Goal: Task Accomplishment & Management: Manage account settings

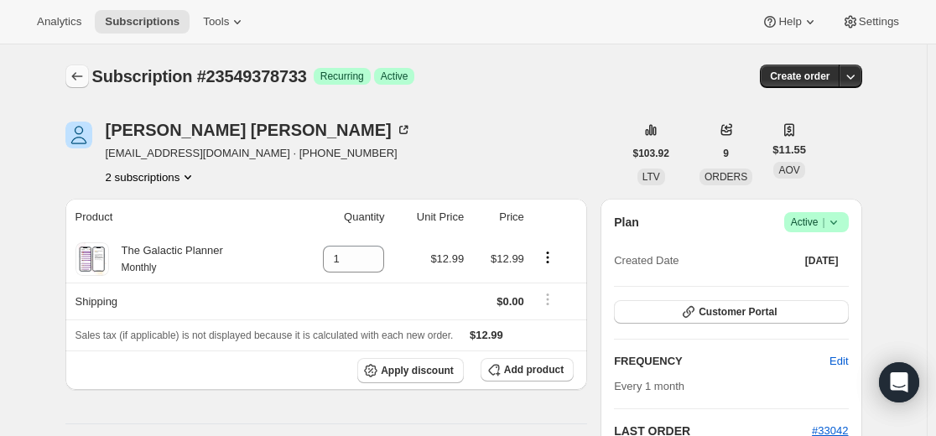
click at [83, 70] on icon "Subscriptions" at bounding box center [77, 76] width 17 height 17
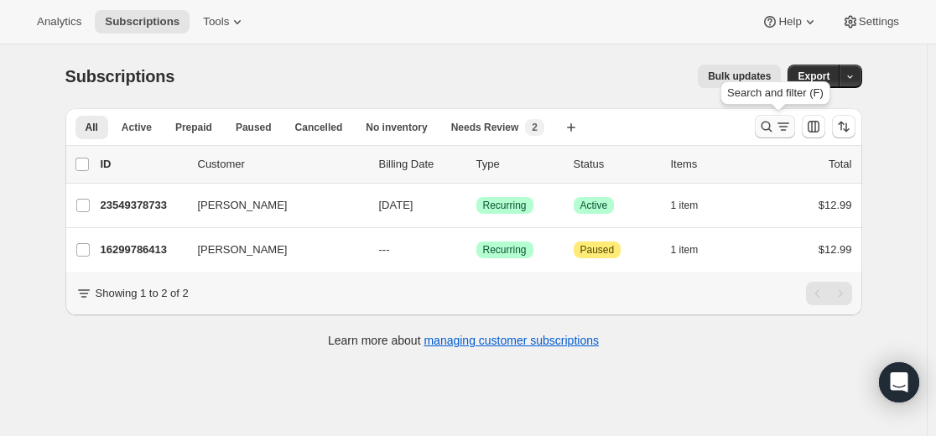
click at [766, 126] on icon "Search and filter results" at bounding box center [766, 126] width 17 height 17
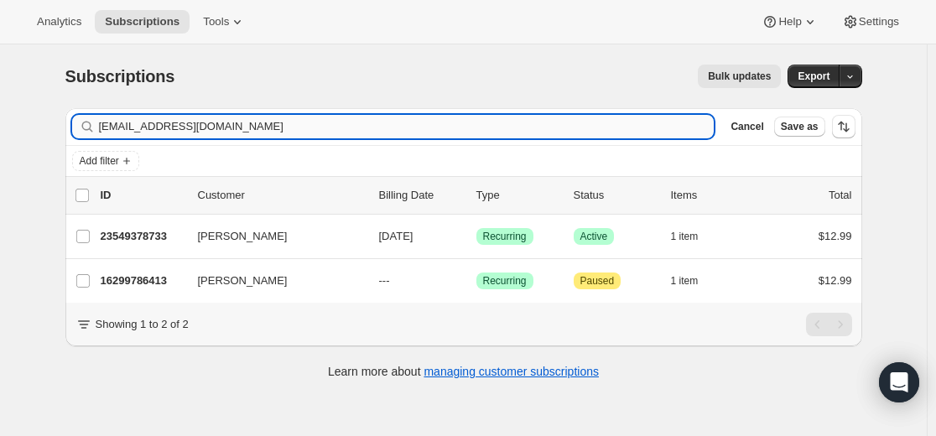
click at [610, 129] on input "[EMAIL_ADDRESS][DOMAIN_NAME]" at bounding box center [406, 126] width 615 height 23
type input "[EMAIL_ADDRESS][DOMAIN_NAME]"
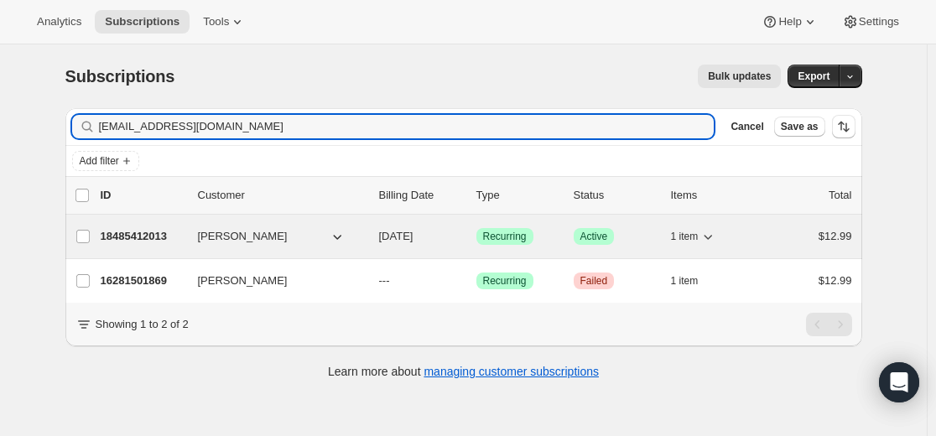
click at [162, 236] on p "18485412013" at bounding box center [143, 236] width 84 height 17
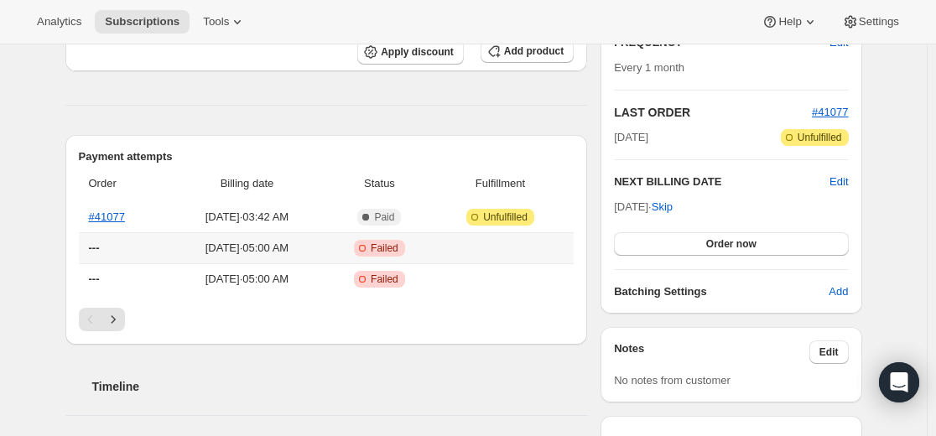
scroll to position [252, 0]
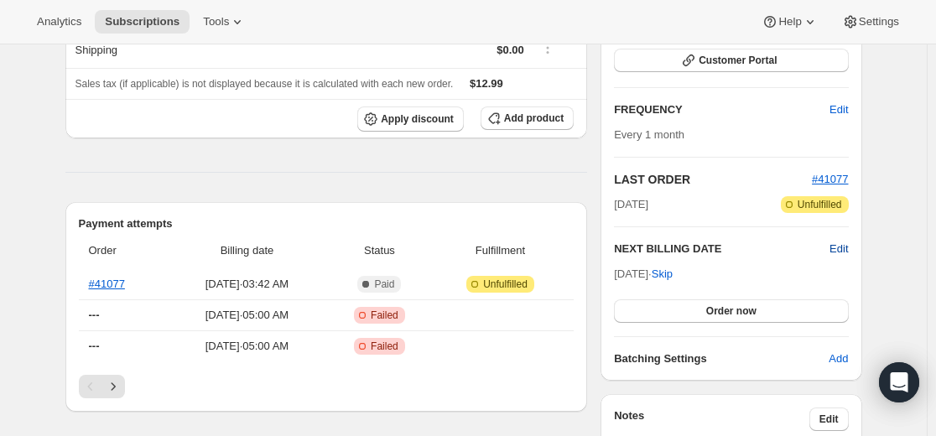
click at [848, 245] on span "Edit" at bounding box center [838, 249] width 18 height 17
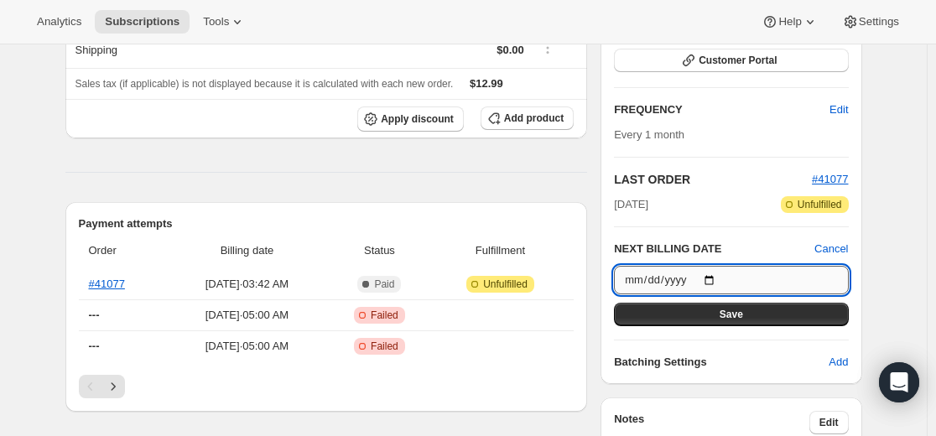
click at [724, 281] on input "[DATE]" at bounding box center [731, 280] width 234 height 29
type input "[DATE]"
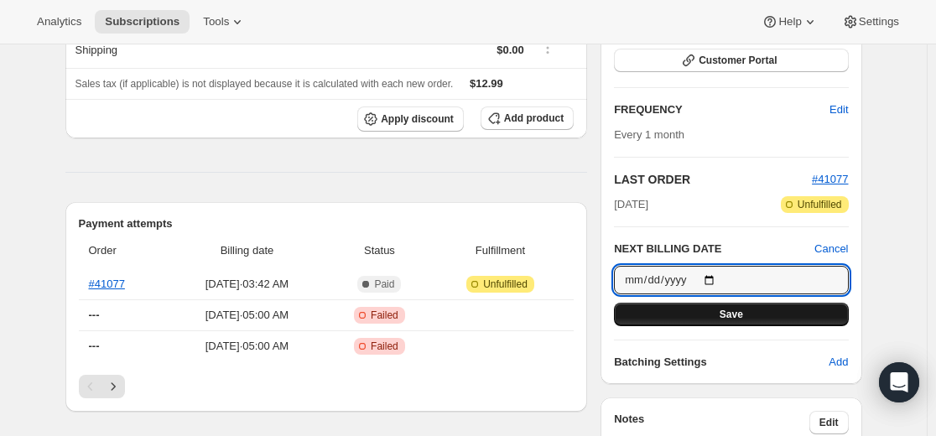
click at [740, 318] on span "Save" at bounding box center [730, 314] width 23 height 13
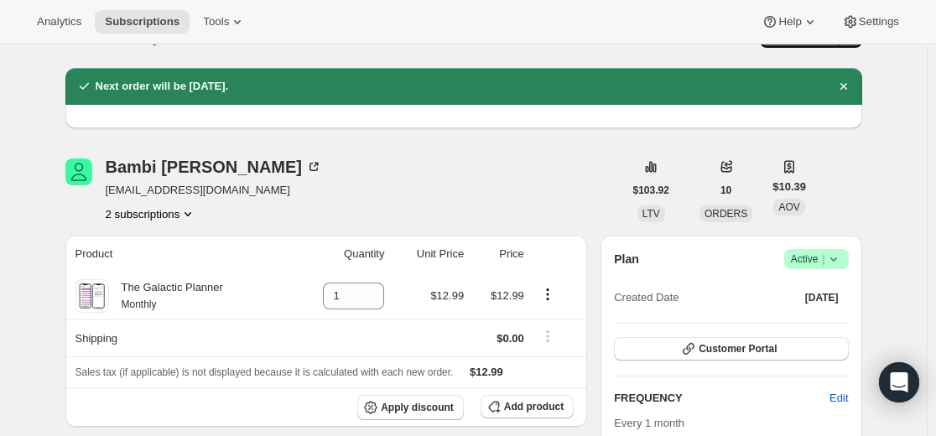
scroll to position [0, 0]
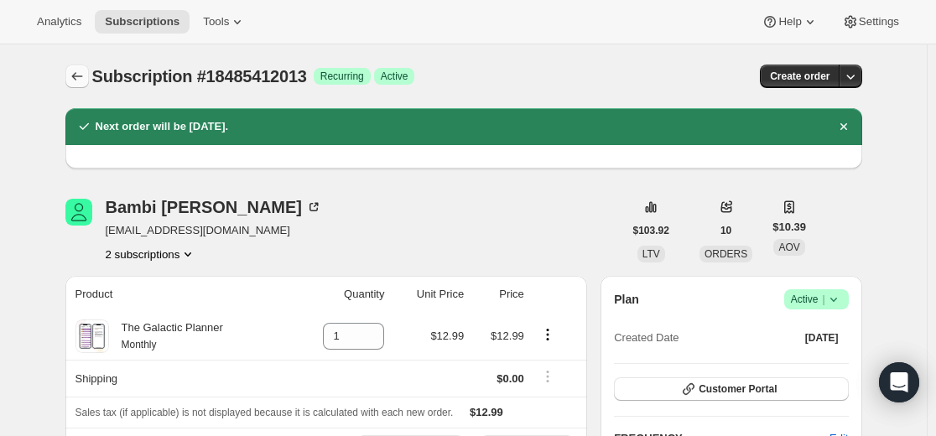
click at [77, 70] on icon "Subscriptions" at bounding box center [77, 76] width 17 height 17
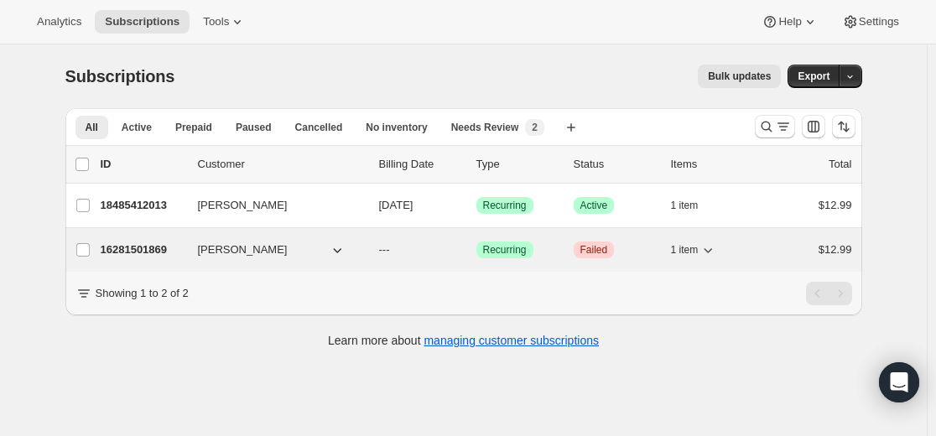
click at [159, 252] on p "16281501869" at bounding box center [143, 249] width 84 height 17
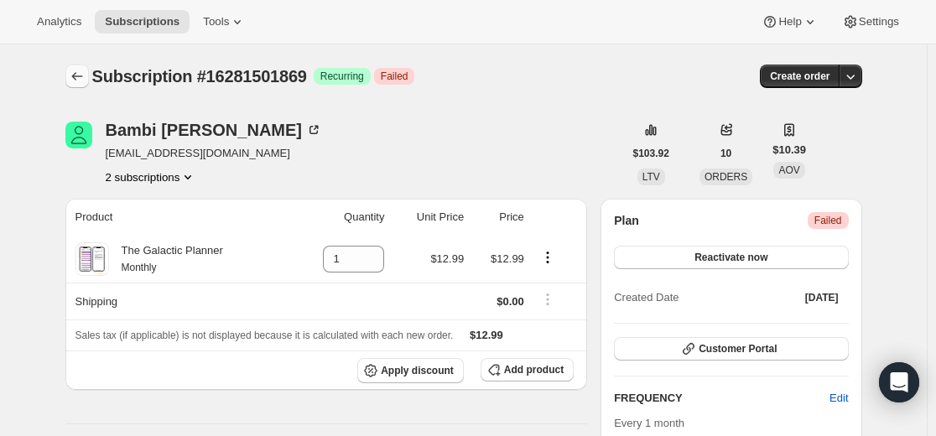
click at [76, 75] on icon "Subscriptions" at bounding box center [77, 76] width 17 height 17
